Goal: Information Seeking & Learning: Find specific fact

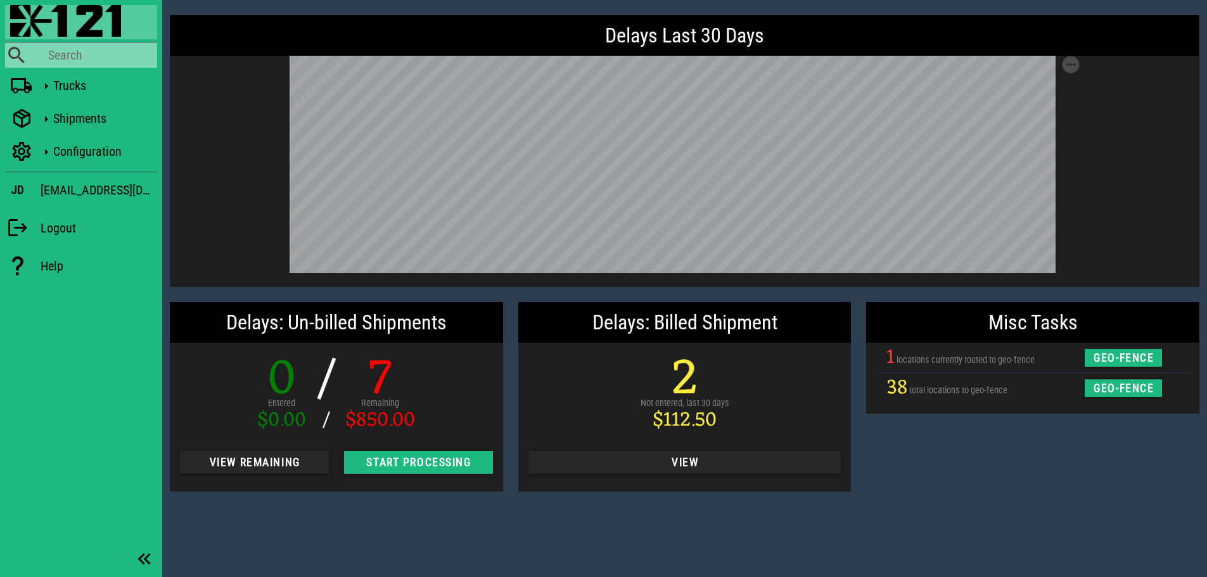
click at [64, 56] on div "Search" at bounding box center [102, 55] width 109 height 15
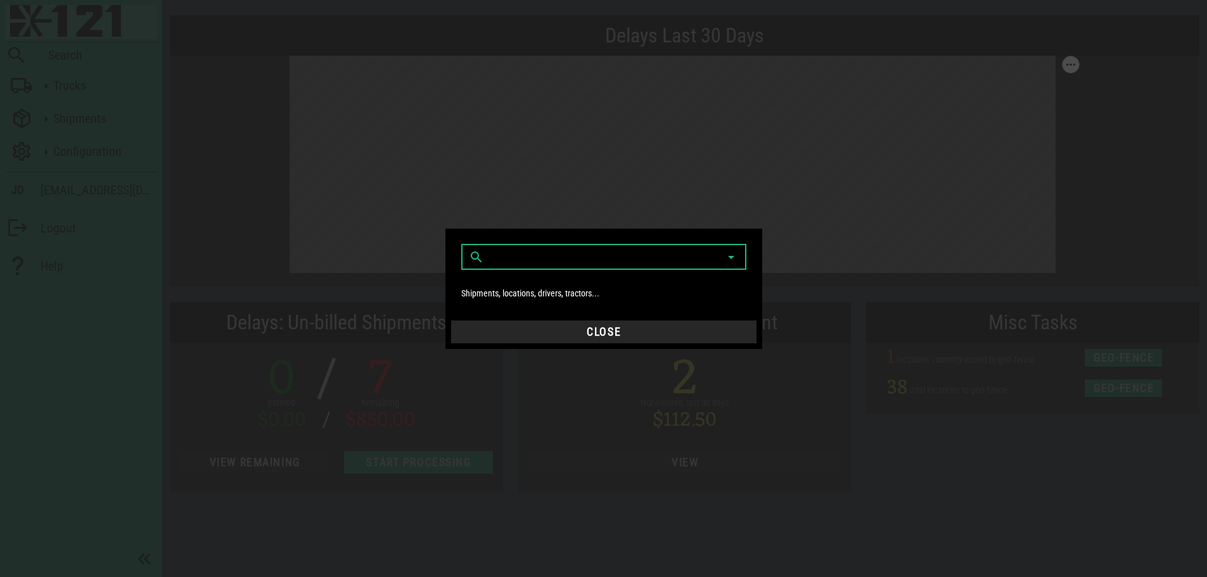
click at [623, 255] on input "text" at bounding box center [594, 257] width 217 height 20
type input "186710"
click at [623, 255] on input "text" at bounding box center [594, 257] width 217 height 20
type input "186710"
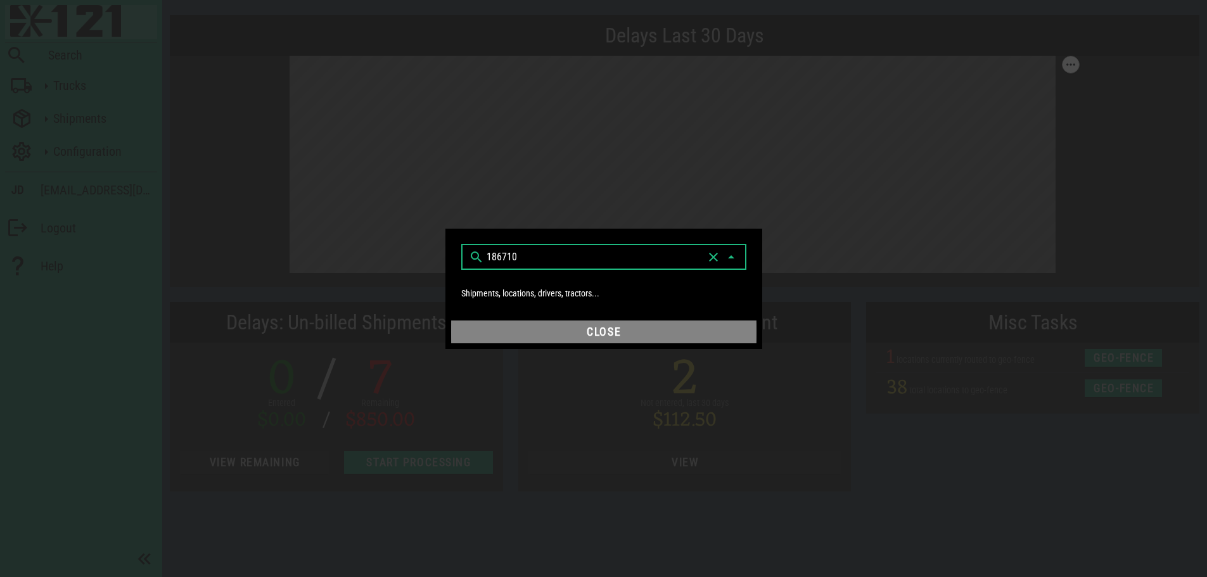
click at [609, 324] on button "Close" at bounding box center [603, 332] width 305 height 23
